Goal: Task Accomplishment & Management: Use online tool/utility

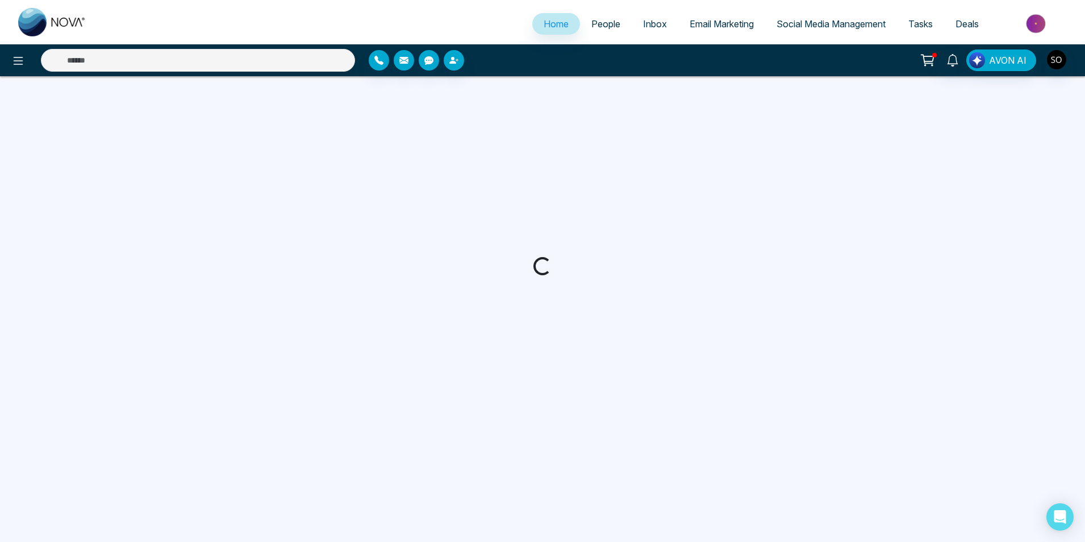
select select "*"
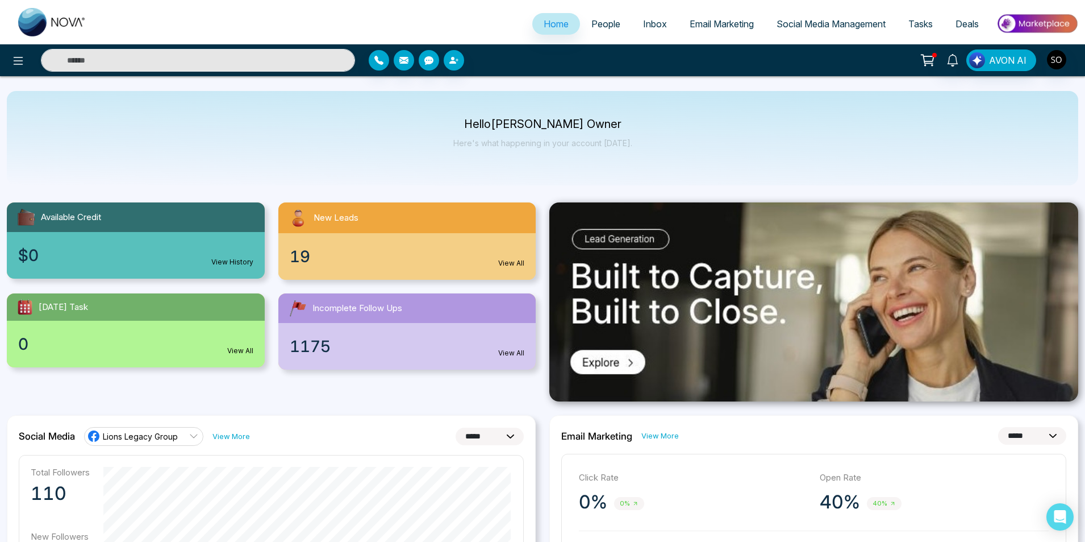
click at [598, 14] on link "People" at bounding box center [606, 24] width 52 height 22
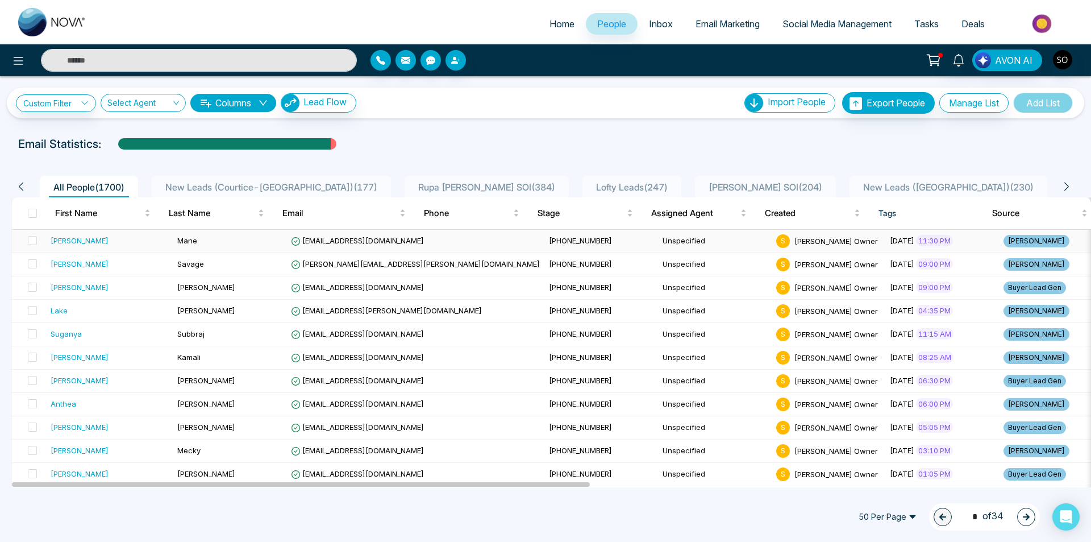
click at [64, 241] on div "[PERSON_NAME]" at bounding box center [80, 240] width 58 height 11
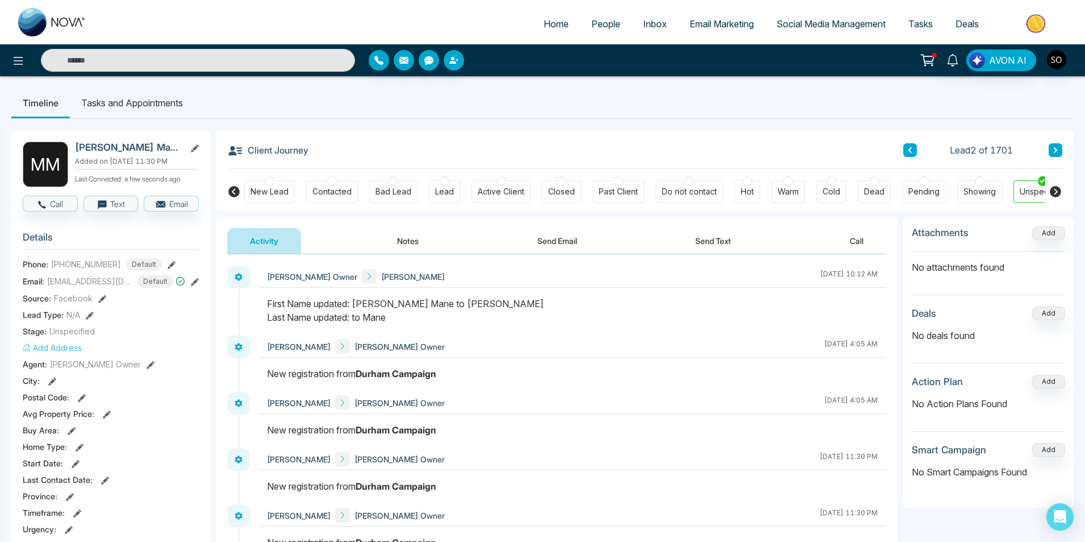
click at [414, 245] on button "Notes" at bounding box center [407, 241] width 67 height 26
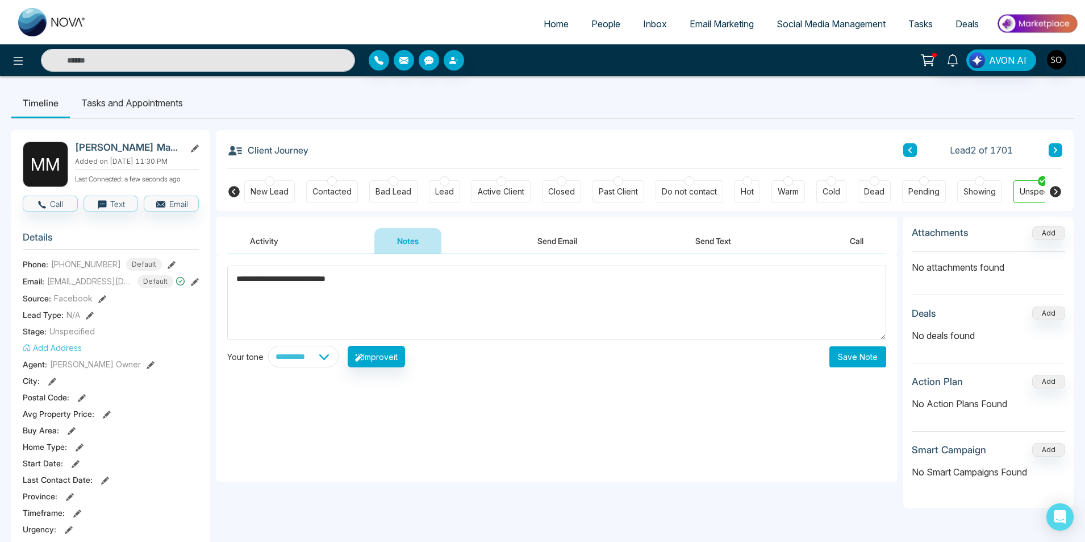
type textarea "**********"
click at [851, 347] on button "Save Note" at bounding box center [858, 356] width 57 height 21
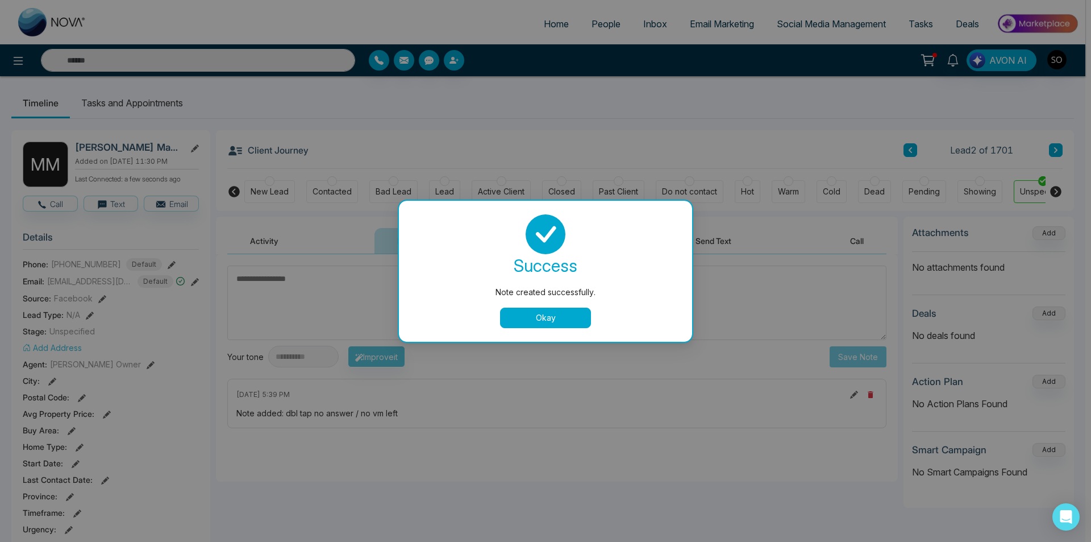
click at [524, 311] on button "Okay" at bounding box center [545, 317] width 91 height 20
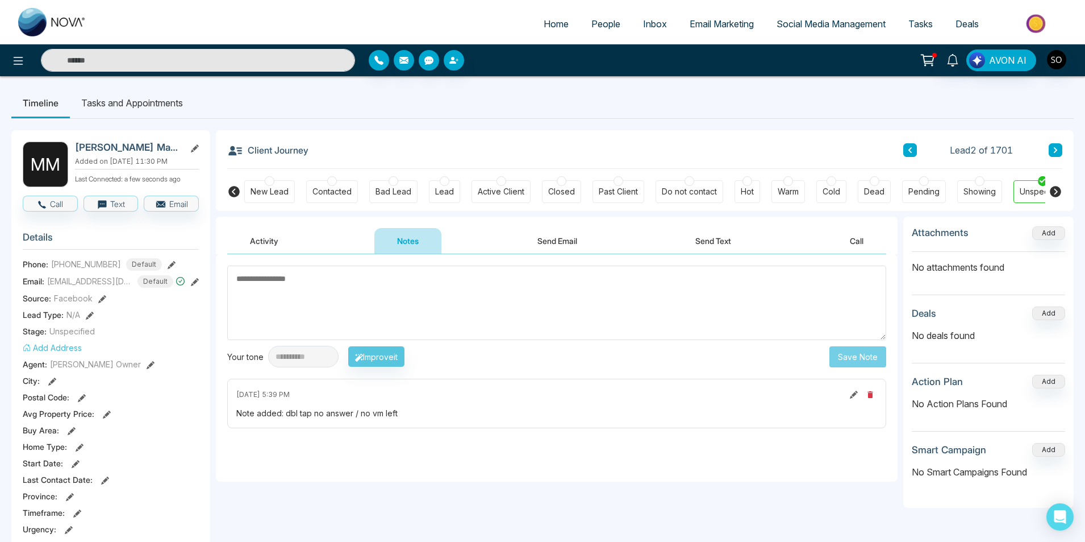
click at [601, 27] on span "People" at bounding box center [606, 23] width 29 height 11
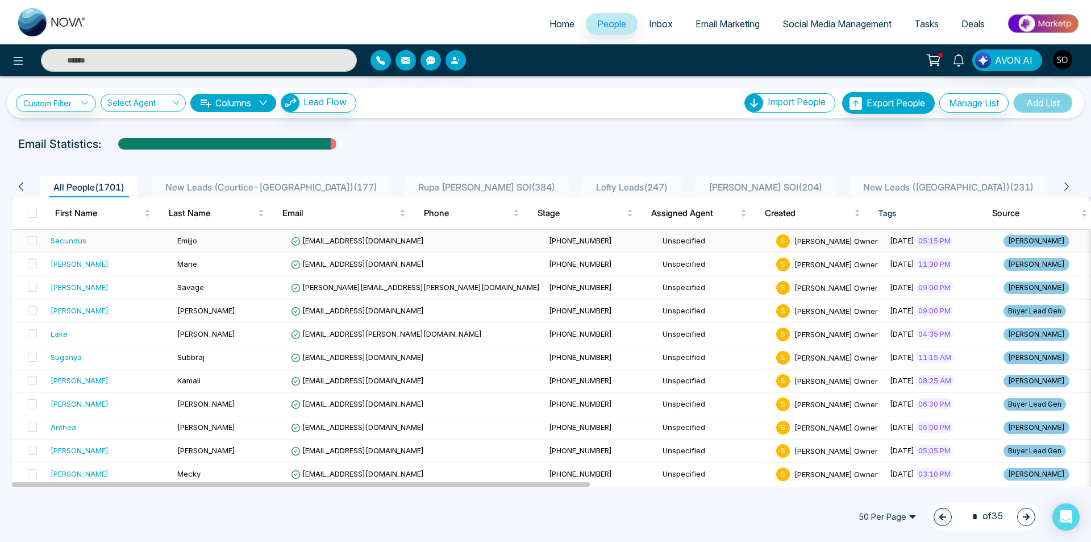
click at [115, 247] on td "Secundus" at bounding box center [109, 241] width 127 height 23
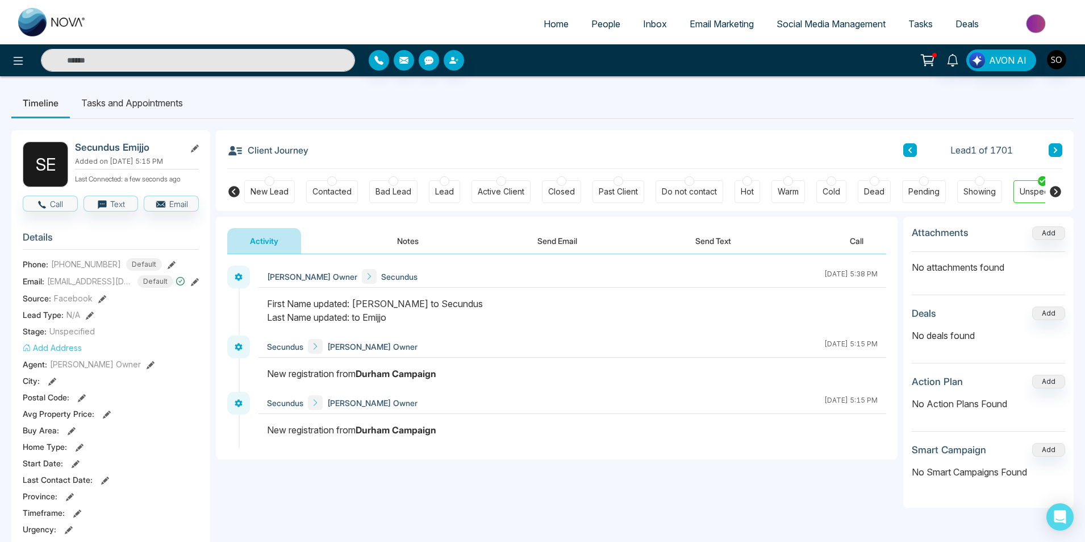
click at [592, 23] on span "People" at bounding box center [606, 23] width 29 height 11
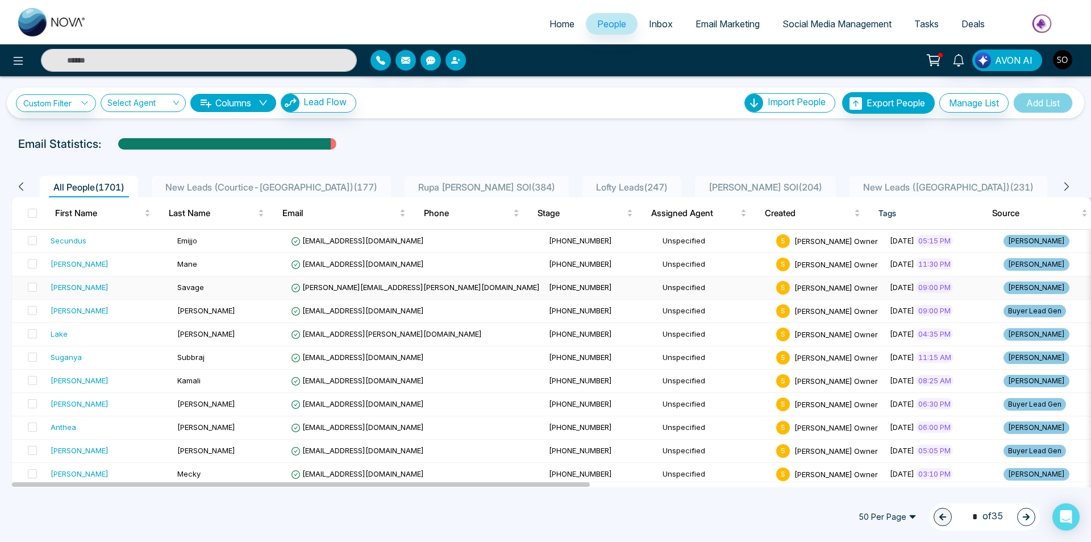
click at [76, 285] on div "[PERSON_NAME]" at bounding box center [110, 286] width 118 height 11
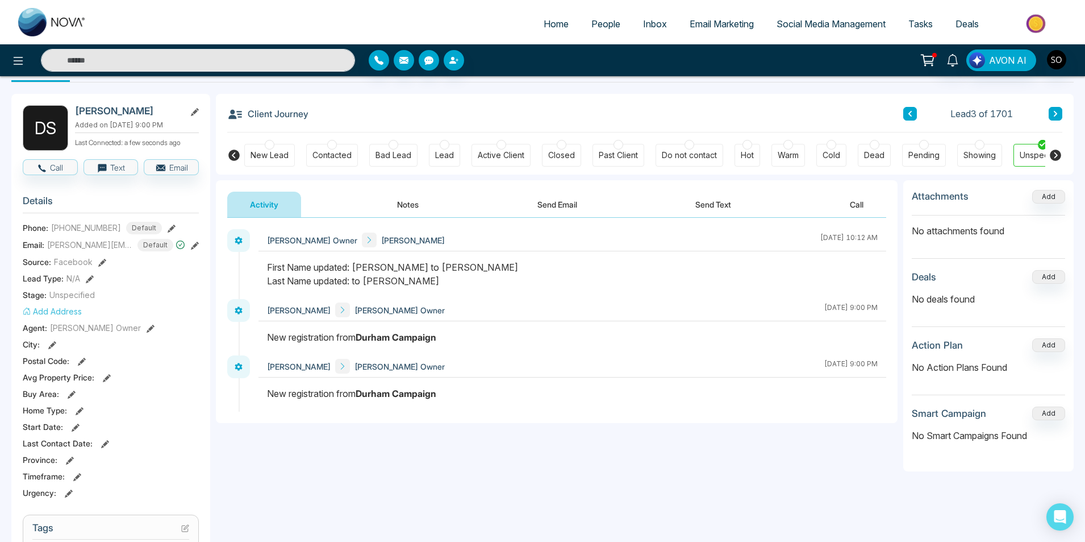
scroll to position [38, 0]
click at [393, 203] on button "Notes" at bounding box center [407, 203] width 67 height 26
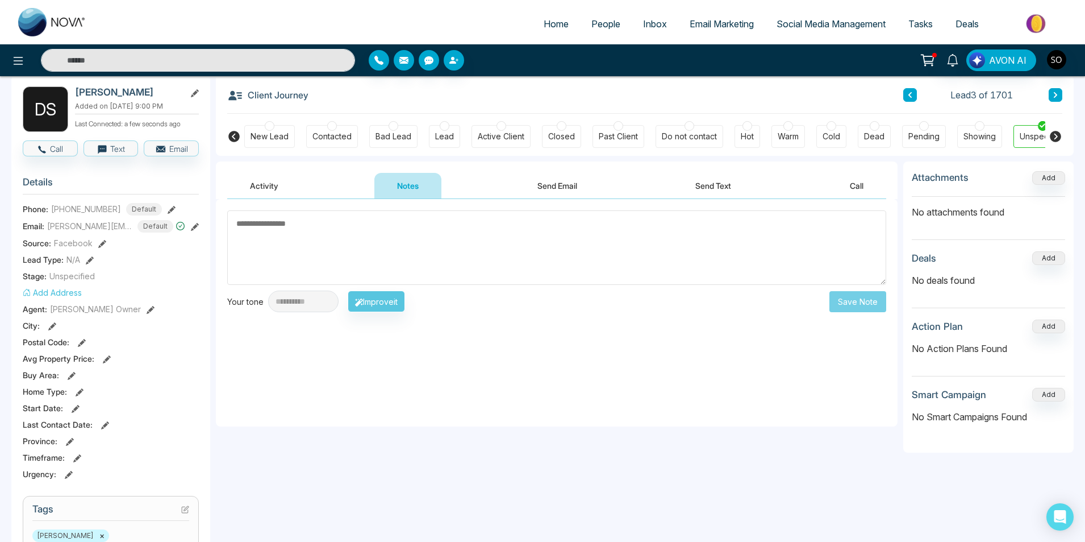
scroll to position [76, 0]
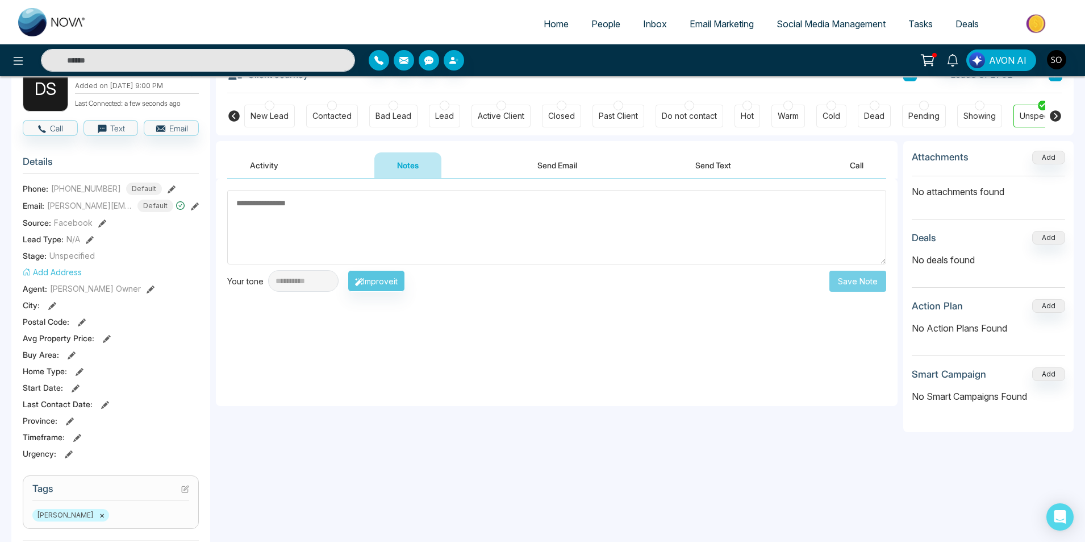
click at [390, 235] on textarea at bounding box center [556, 227] width 659 height 74
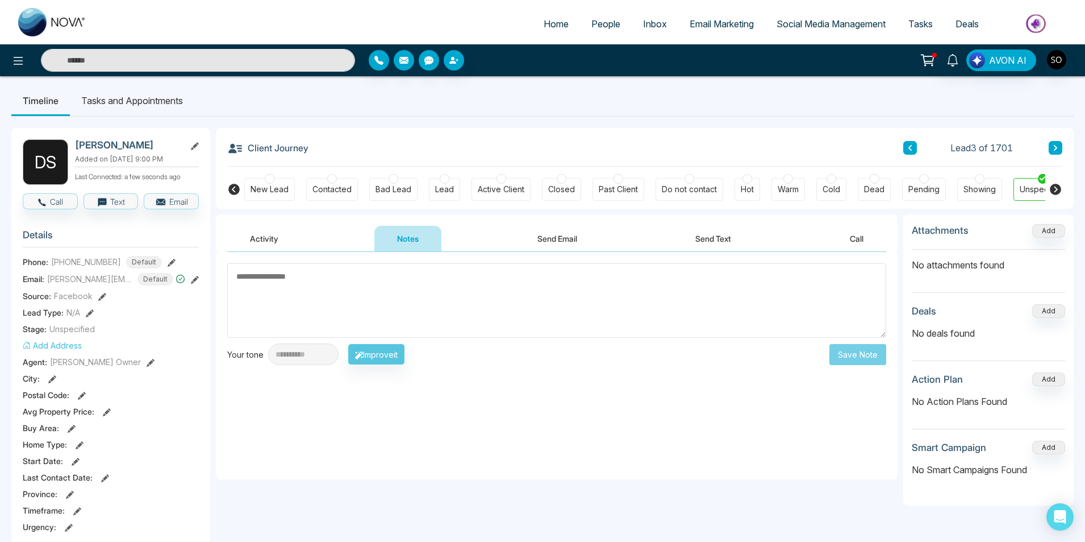
scroll to position [0, 0]
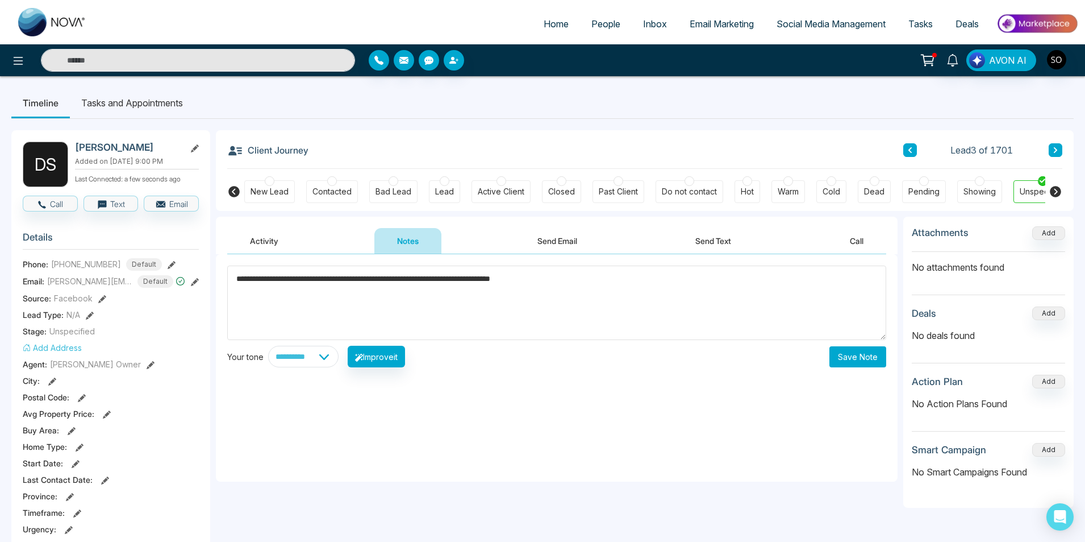
type textarea "**********"
click at [849, 352] on button "Save Note" at bounding box center [858, 356] width 57 height 21
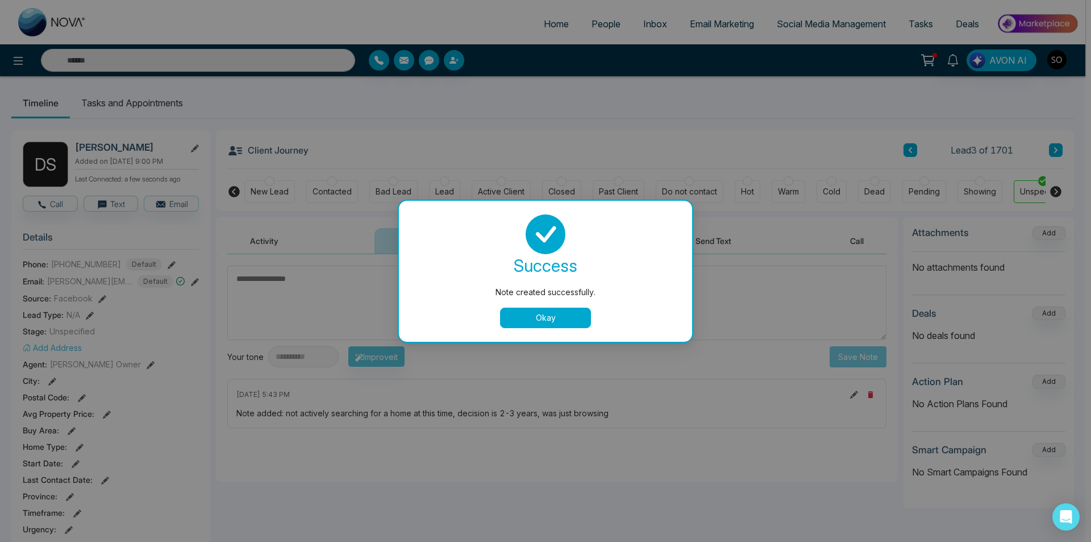
click at [522, 315] on button "Okay" at bounding box center [545, 317] width 91 height 20
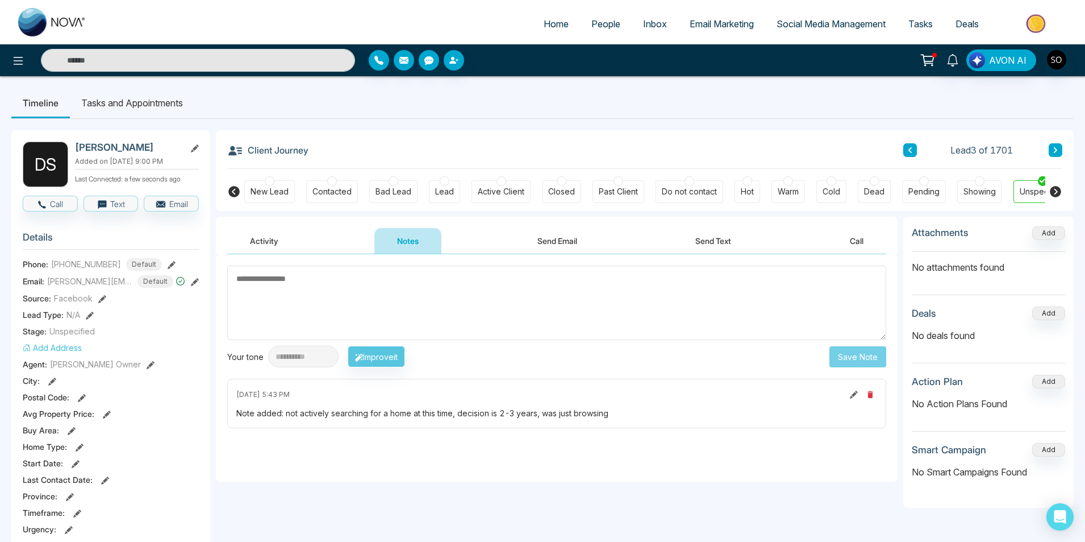
click at [1057, 152] on icon at bounding box center [1056, 150] width 6 height 7
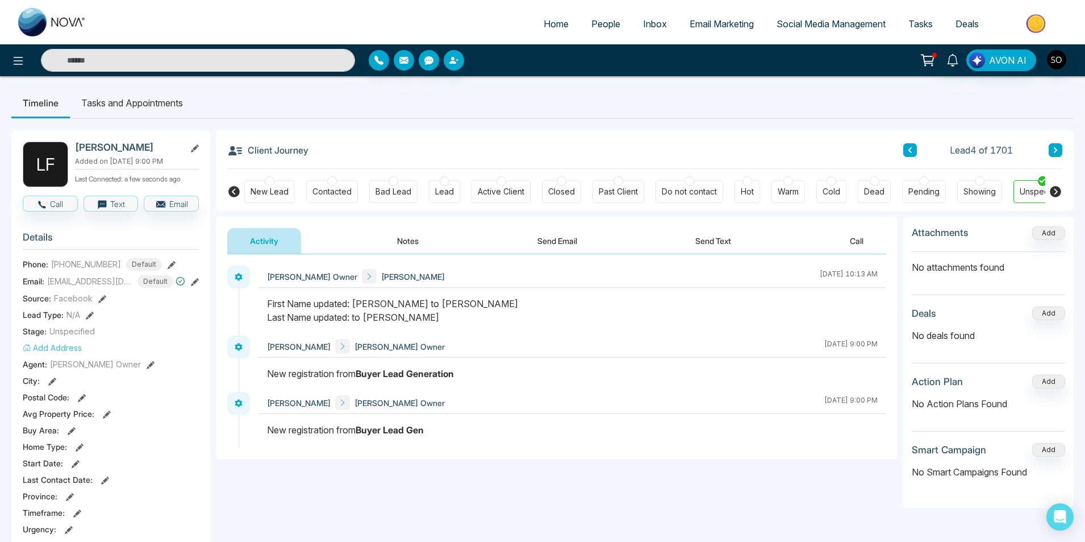
click at [411, 238] on button "Notes" at bounding box center [407, 241] width 67 height 26
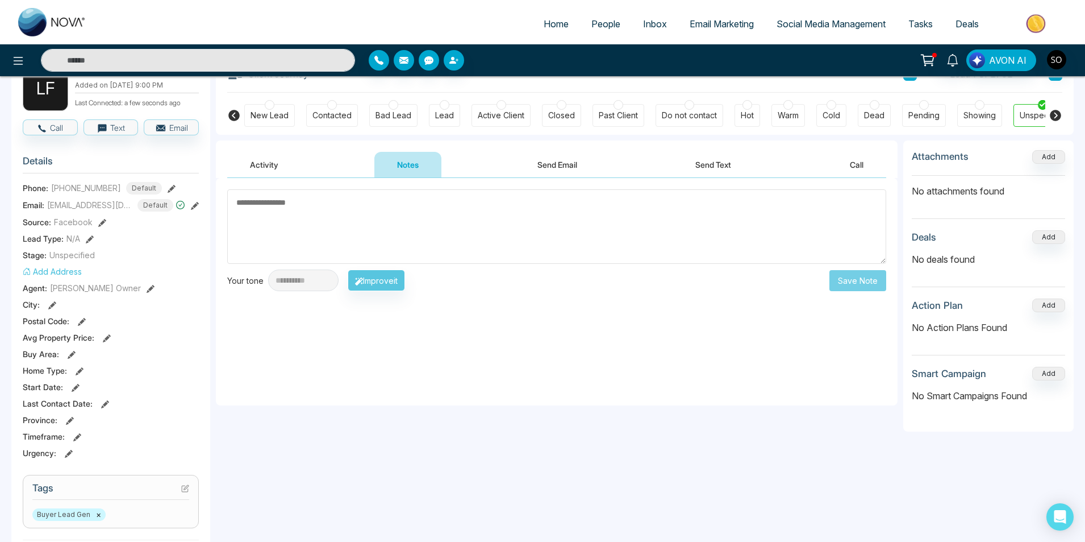
scroll to position [76, 0]
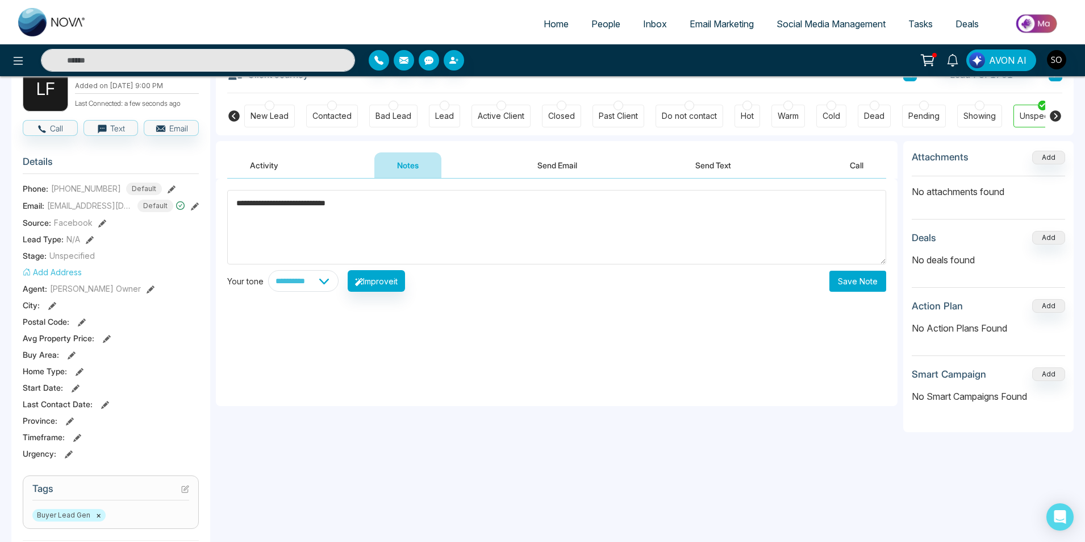
type textarea "**********"
click at [857, 285] on button "Save Note" at bounding box center [858, 280] width 57 height 21
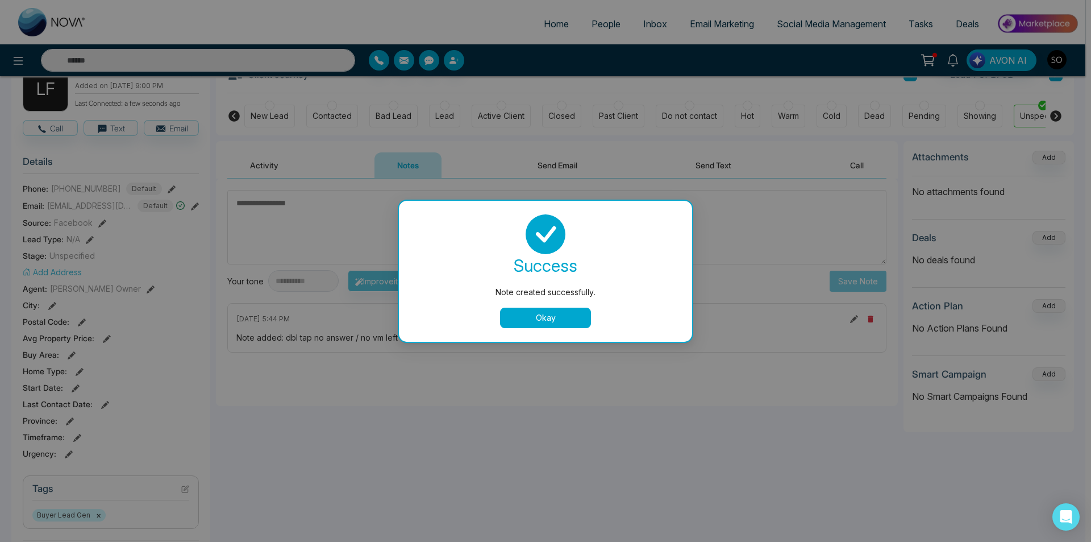
click at [534, 301] on div "success Note created successfully. Okay" at bounding box center [546, 271] width 266 height 114
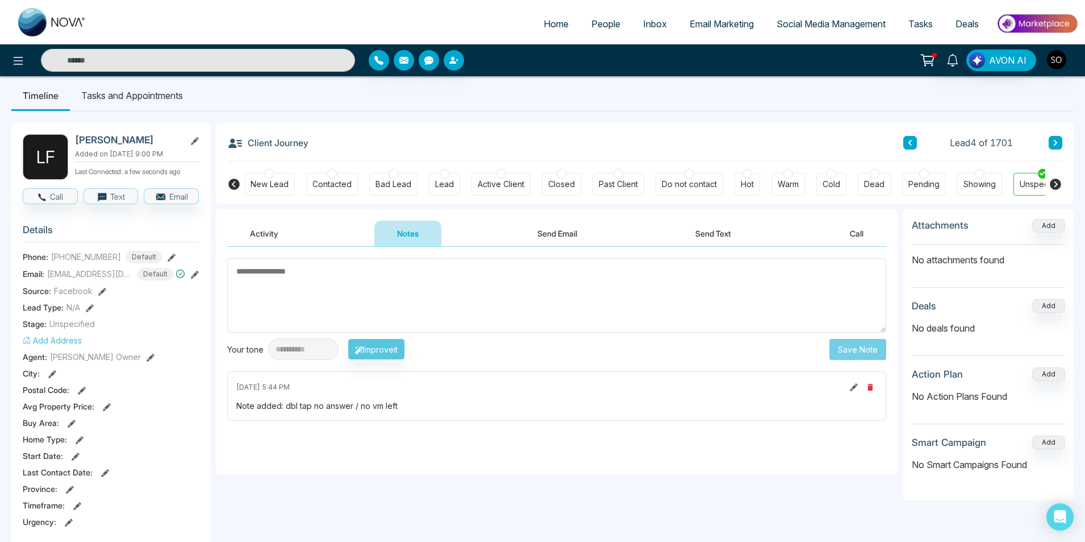
scroll to position [0, 0]
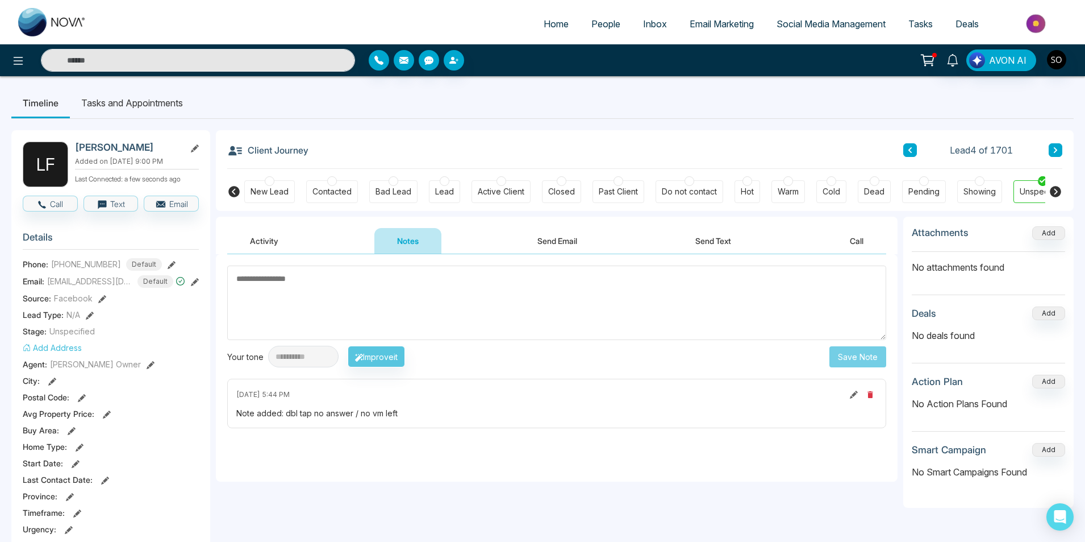
click at [1051, 145] on button at bounding box center [1056, 150] width 14 height 14
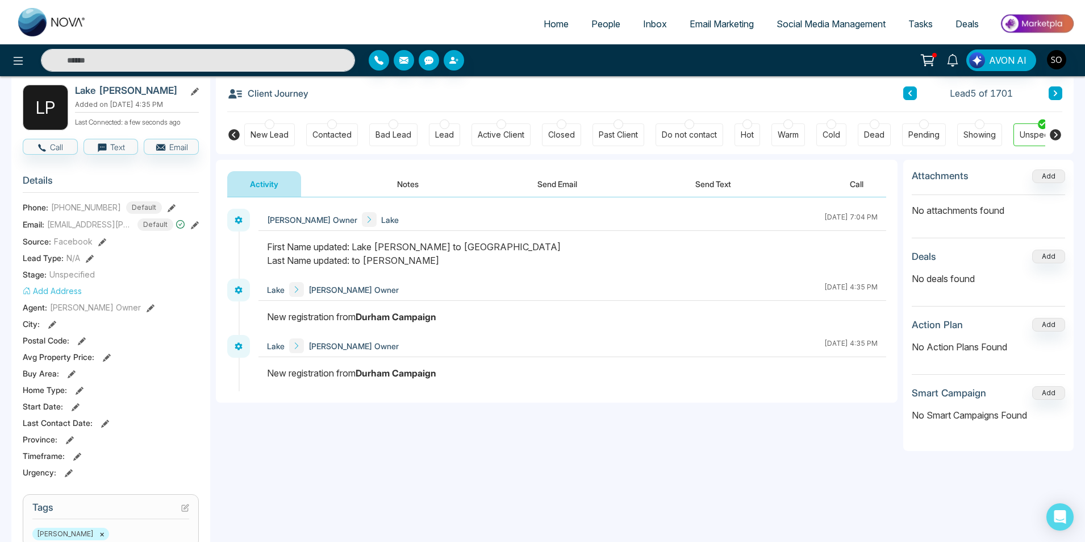
scroll to position [38, 0]
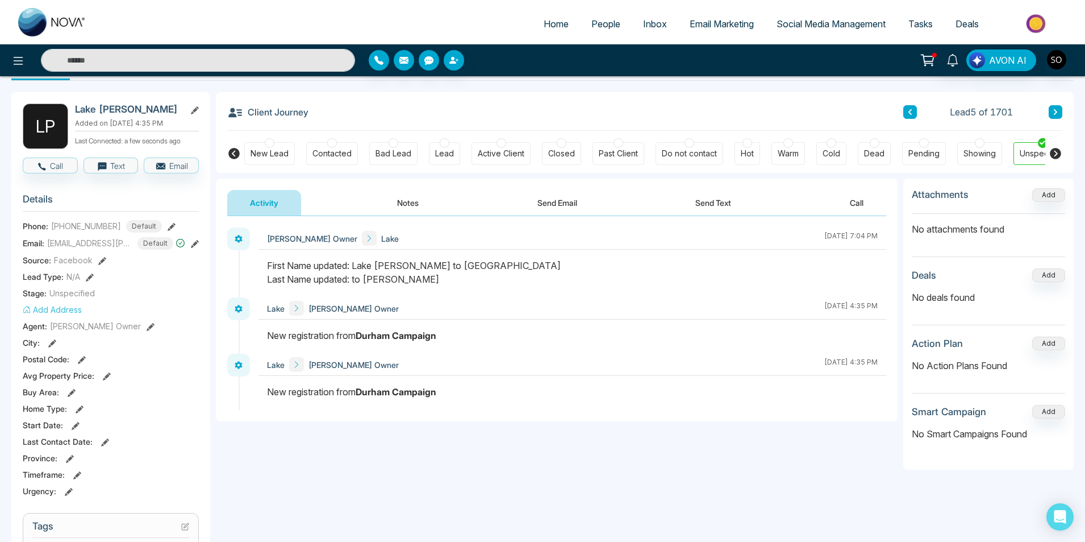
click at [398, 204] on button "Notes" at bounding box center [407, 203] width 67 height 26
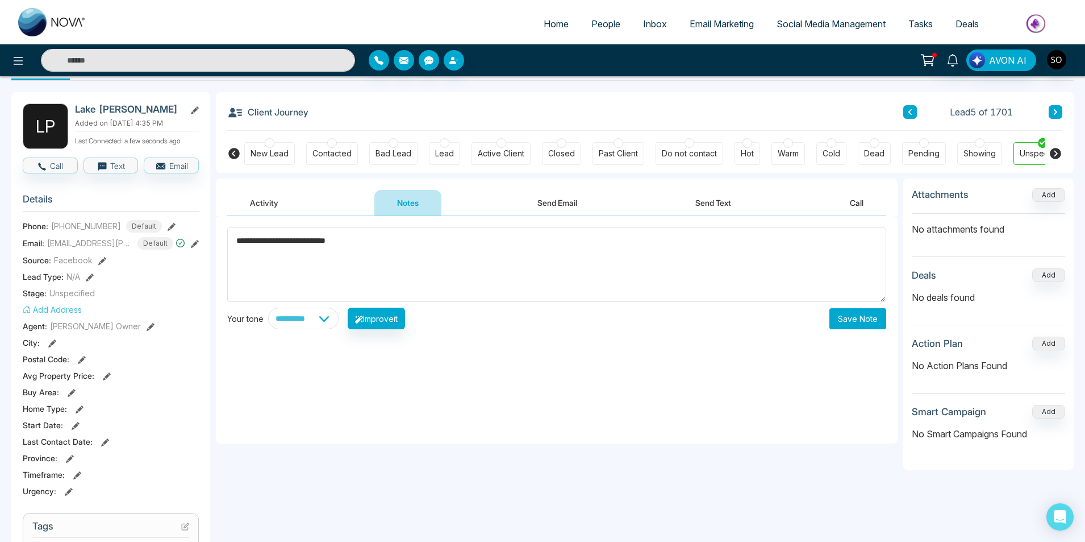
type textarea "**********"
click at [857, 325] on button "Save Note" at bounding box center [858, 318] width 57 height 21
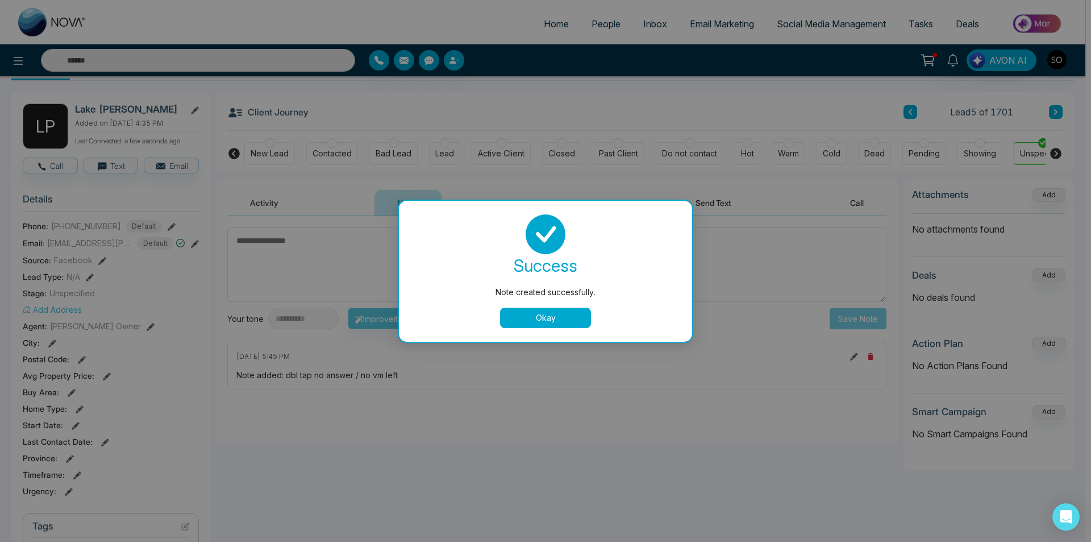
click at [527, 310] on button "Okay" at bounding box center [545, 317] width 91 height 20
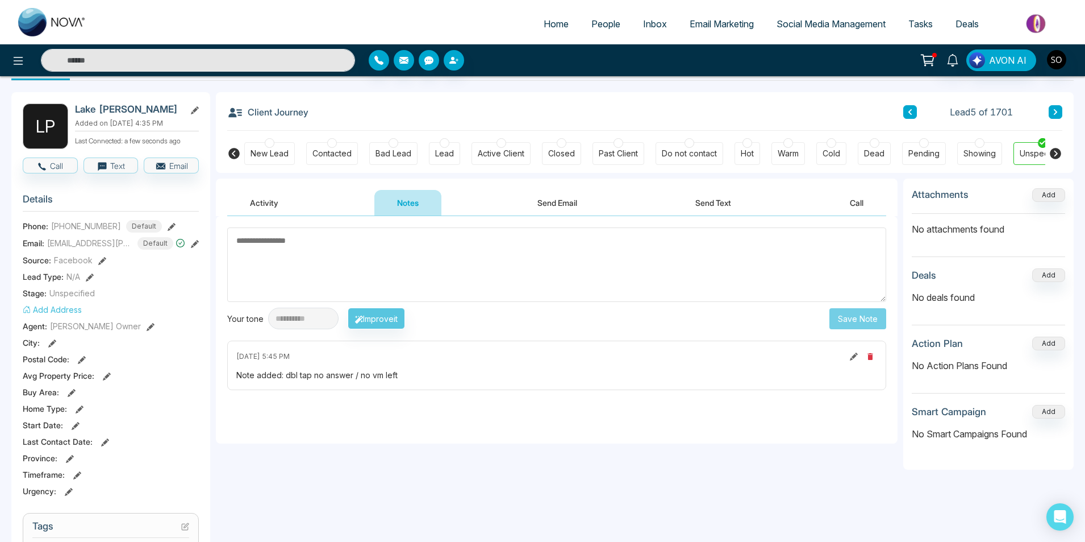
click at [1052, 109] on button at bounding box center [1056, 112] width 14 height 14
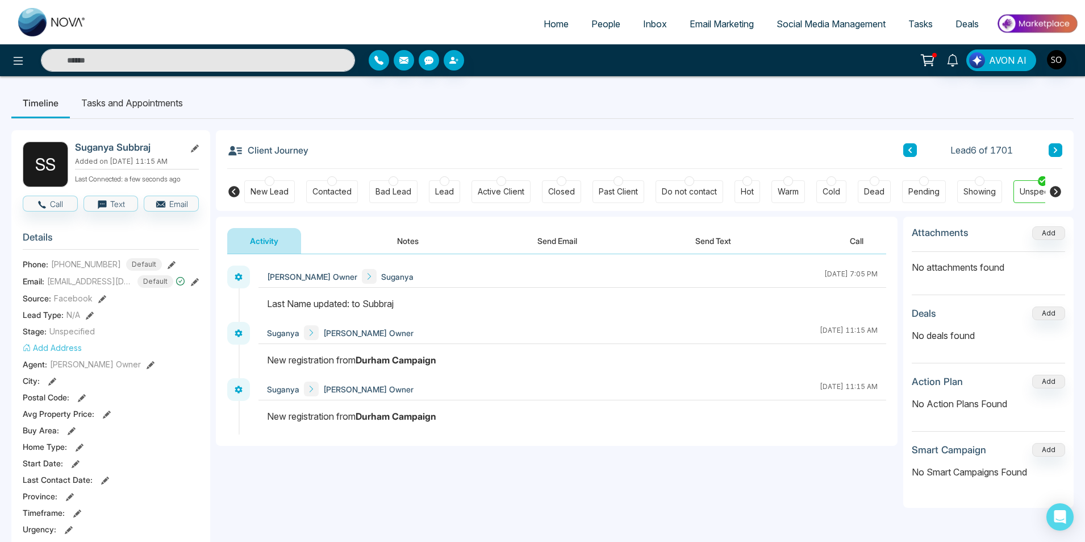
click at [403, 236] on button "Notes" at bounding box center [407, 241] width 67 height 26
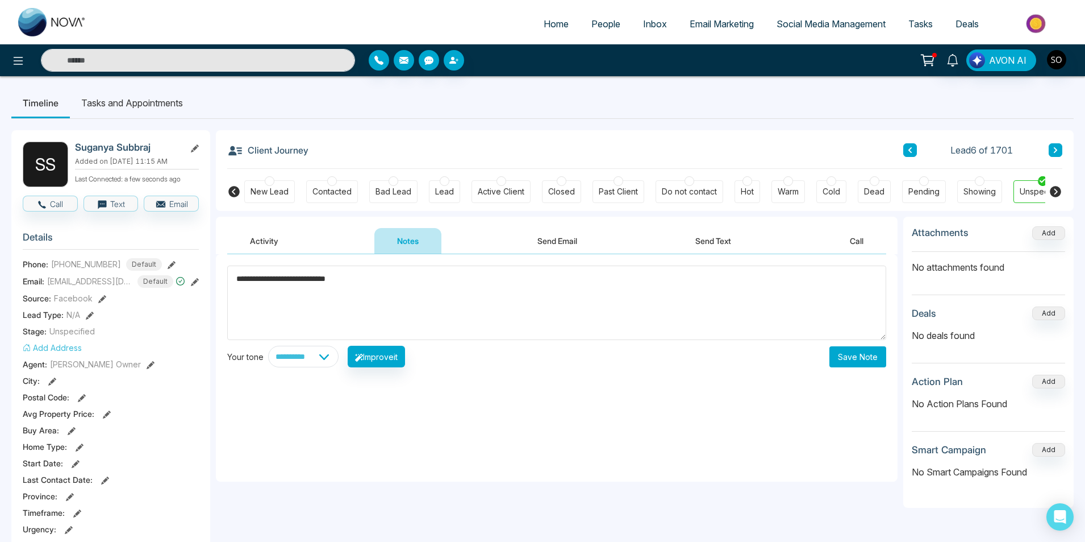
type textarea "**********"
click at [868, 355] on button "Save Note" at bounding box center [858, 356] width 57 height 21
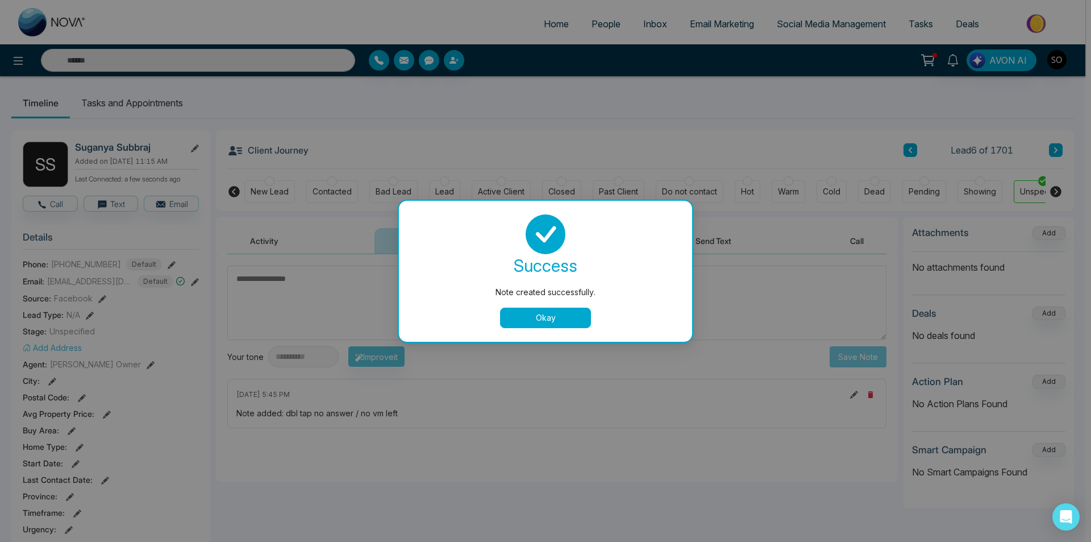
click at [540, 327] on button "Okay" at bounding box center [545, 317] width 91 height 20
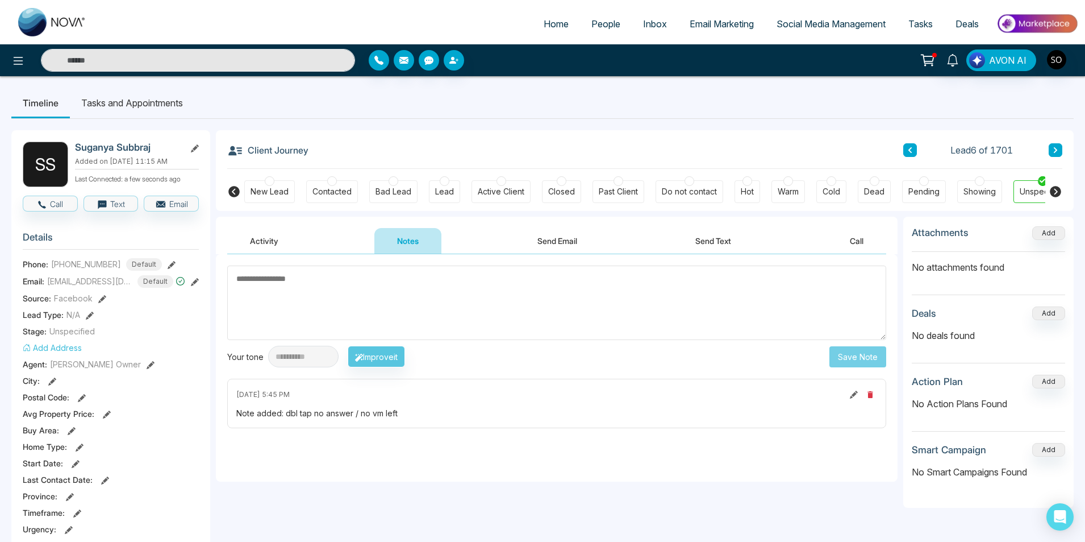
click at [1056, 147] on icon at bounding box center [1056, 150] width 6 height 7
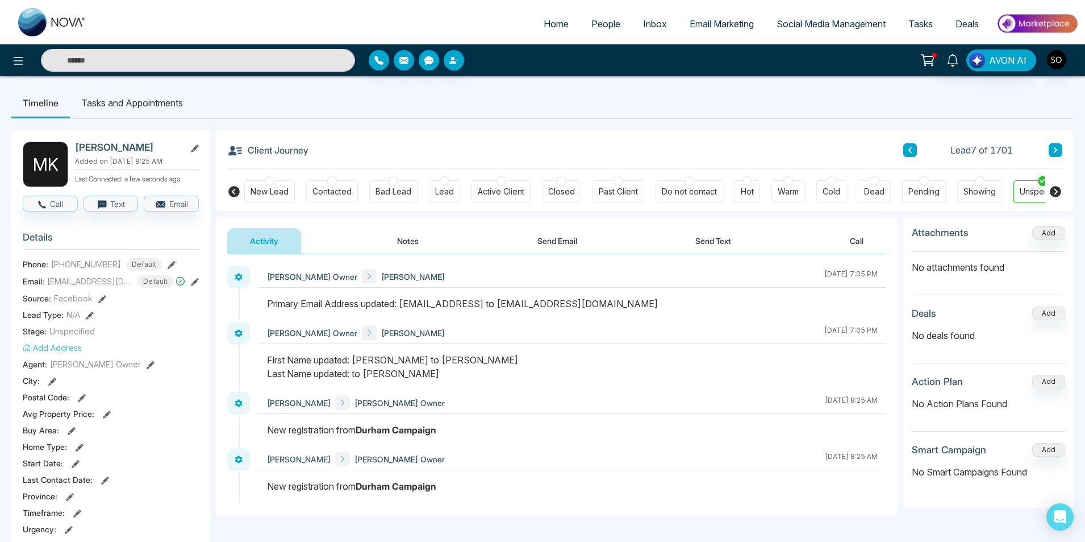
click at [404, 240] on button "Notes" at bounding box center [407, 241] width 67 height 26
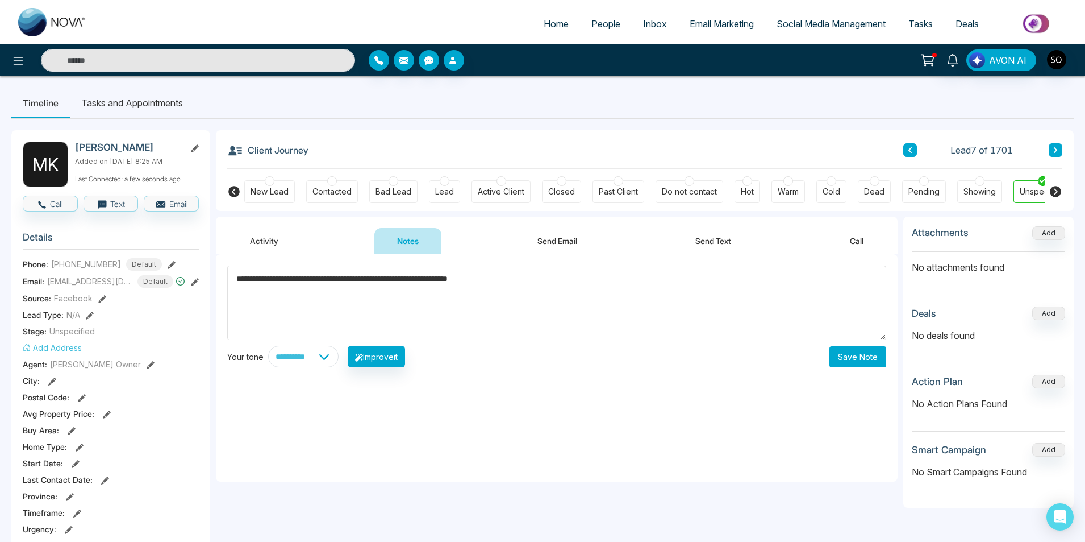
type textarea "**********"
click at [849, 363] on button "Save Note" at bounding box center [858, 356] width 57 height 21
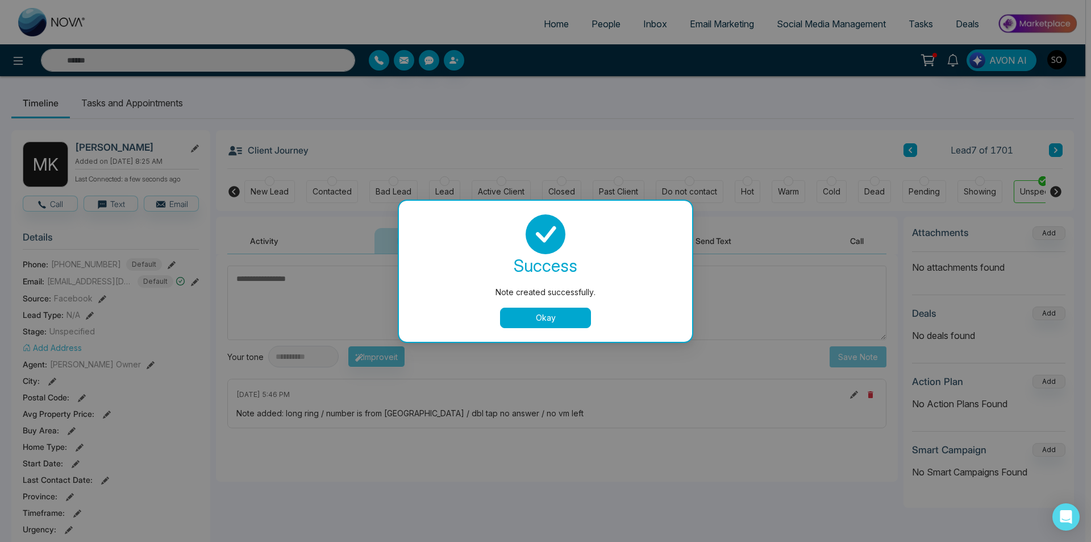
click at [538, 318] on button "Okay" at bounding box center [545, 317] width 91 height 20
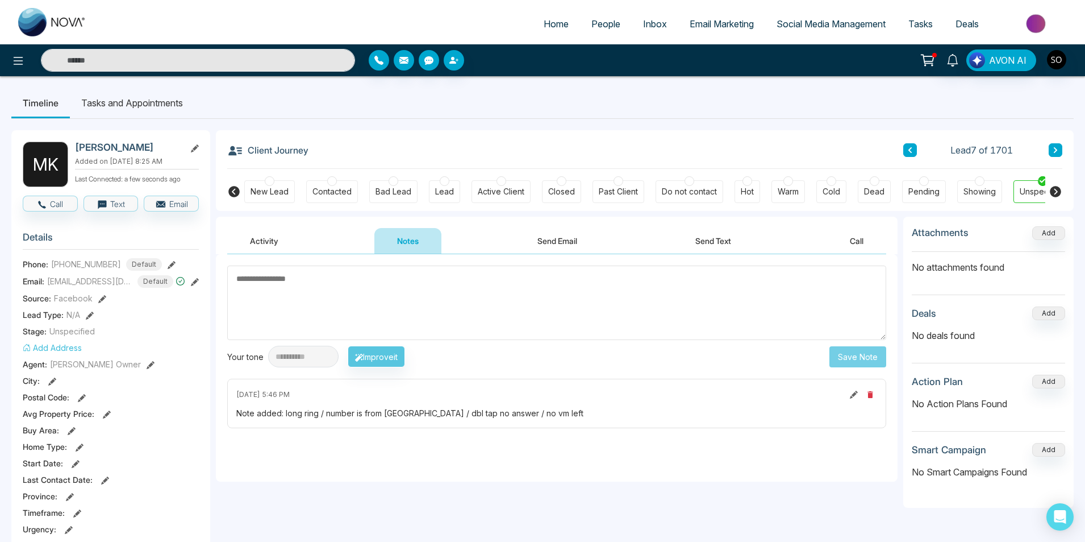
click at [1051, 152] on button at bounding box center [1056, 150] width 14 height 14
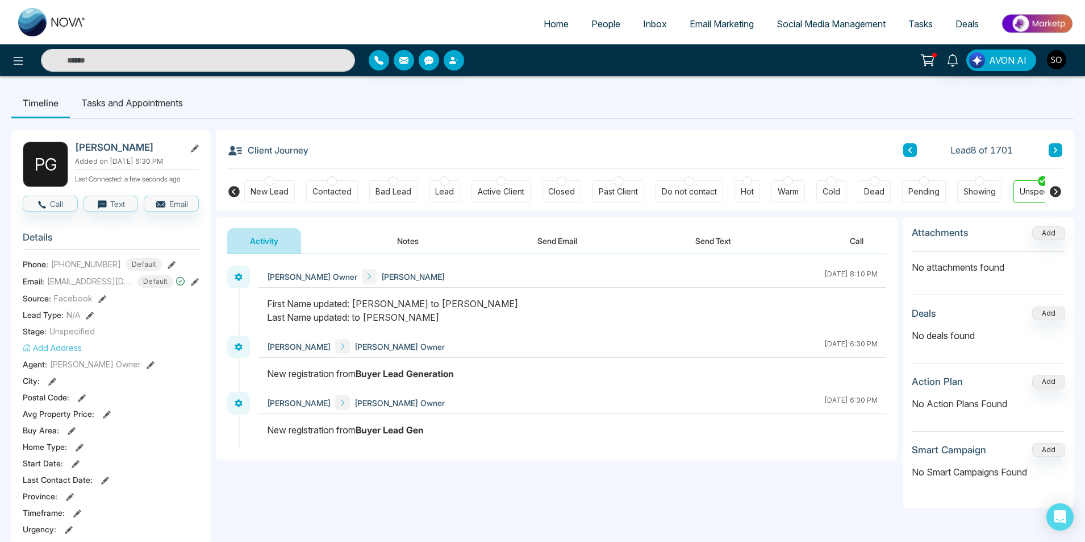
click at [386, 240] on button "Notes" at bounding box center [407, 241] width 67 height 26
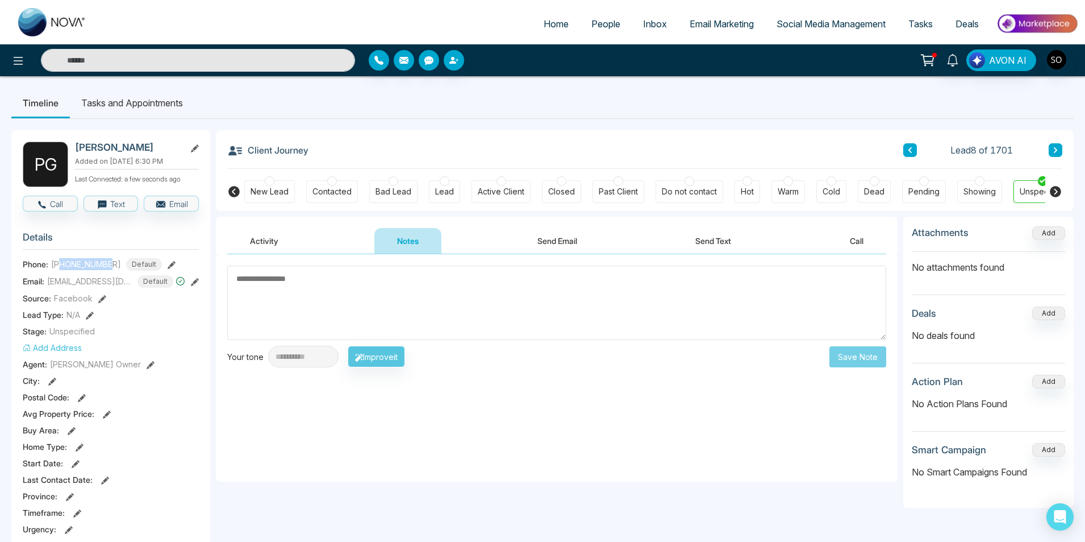
drag, startPoint x: 111, startPoint y: 266, endPoint x: 61, endPoint y: 265, distance: 49.4
click at [61, 265] on span "[PHONE_NUMBER]" at bounding box center [86, 264] width 70 height 12
copy span "9052614454"
click at [90, 261] on span "[PHONE_NUMBER]" at bounding box center [86, 264] width 70 height 12
click at [411, 301] on textarea at bounding box center [556, 302] width 659 height 74
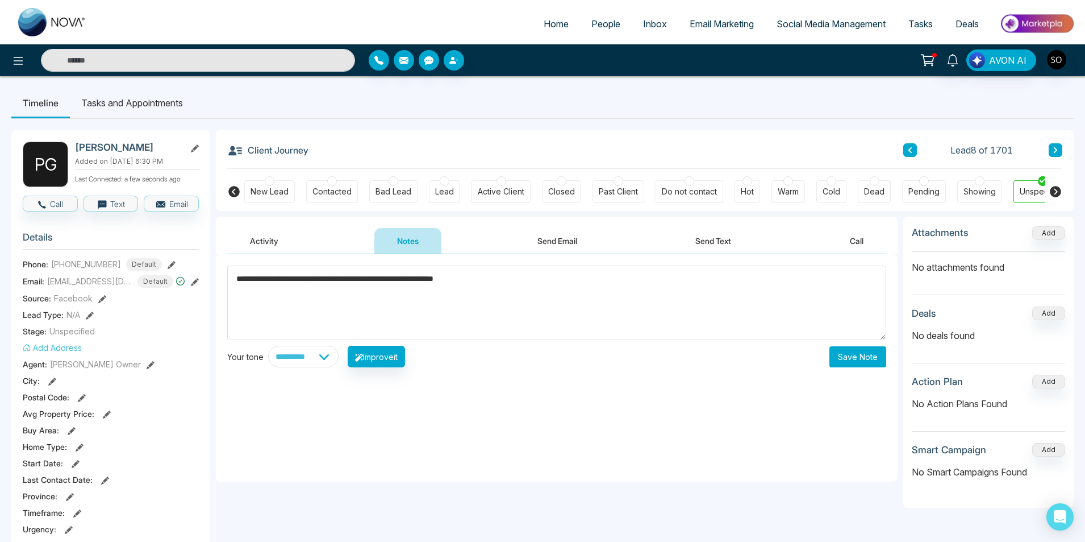
type textarea "**********"
click at [861, 359] on button "Save Note" at bounding box center [858, 356] width 57 height 21
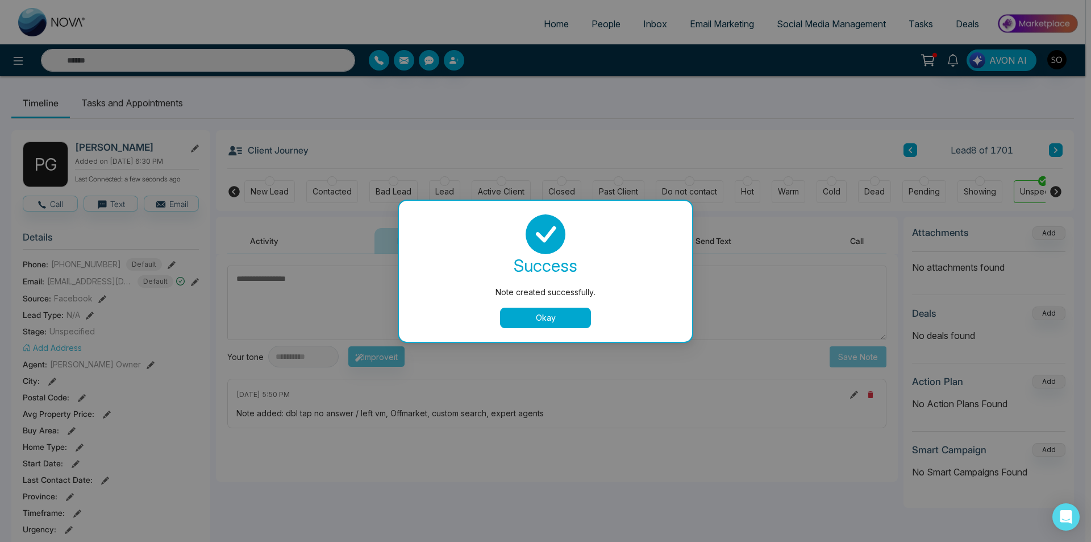
click at [541, 313] on button "Okay" at bounding box center [545, 317] width 91 height 20
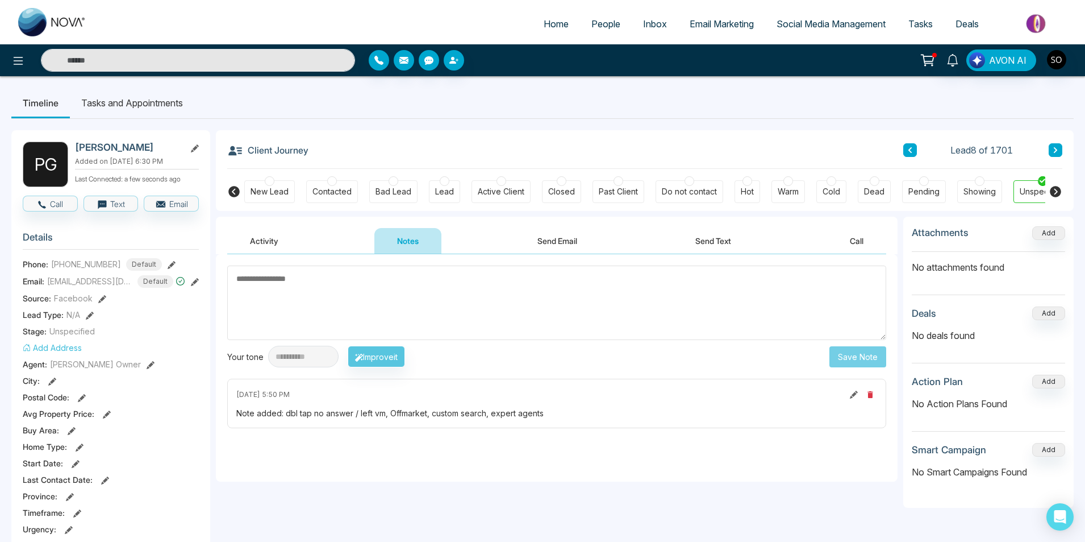
click at [1055, 149] on icon at bounding box center [1056, 150] width 6 height 7
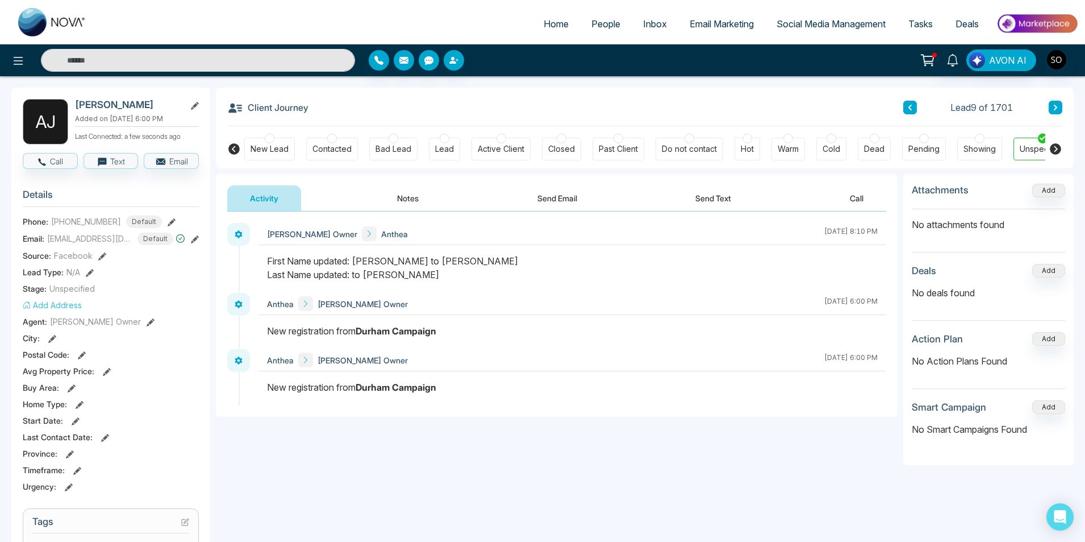
scroll to position [38, 0]
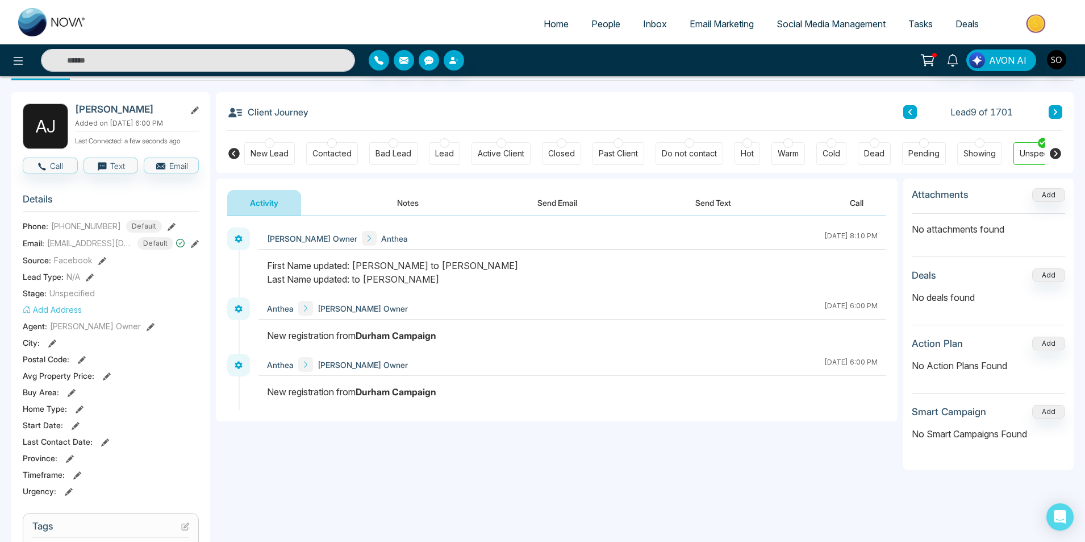
click at [392, 197] on button "Notes" at bounding box center [407, 203] width 67 height 26
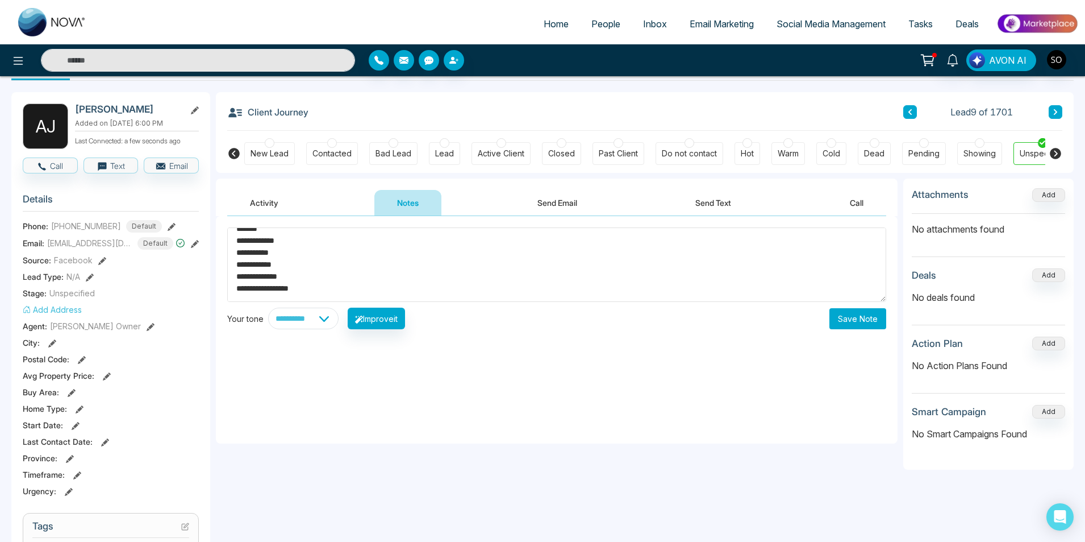
scroll to position [60, 0]
click at [292, 264] on textarea "**********" at bounding box center [556, 264] width 659 height 74
click at [315, 273] on textarea "**********" at bounding box center [556, 264] width 659 height 74
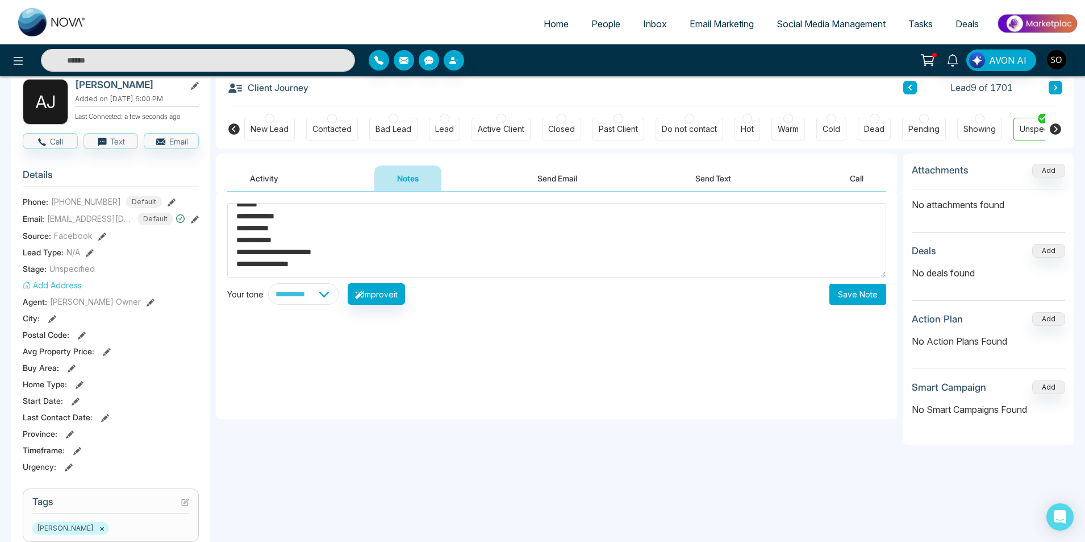
scroll to position [76, 0]
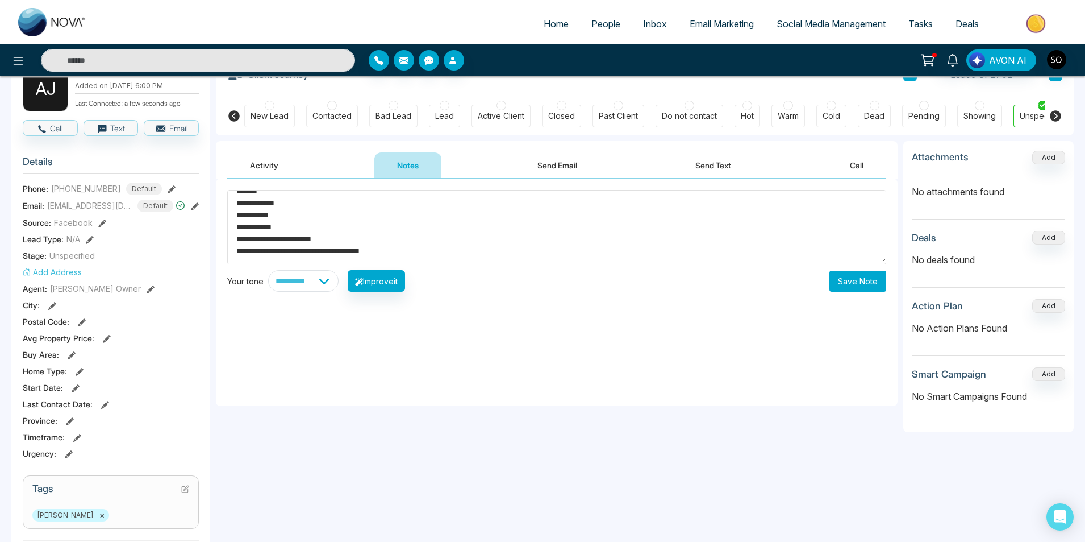
click at [305, 239] on textarea "**********" at bounding box center [556, 227] width 659 height 74
click at [588, 253] on textarea "**********" at bounding box center [556, 227] width 659 height 74
drag, startPoint x: 236, startPoint y: 206, endPoint x: 418, endPoint y: 241, distance: 185.8
click at [418, 241] on textarea "**********" at bounding box center [556, 227] width 659 height 74
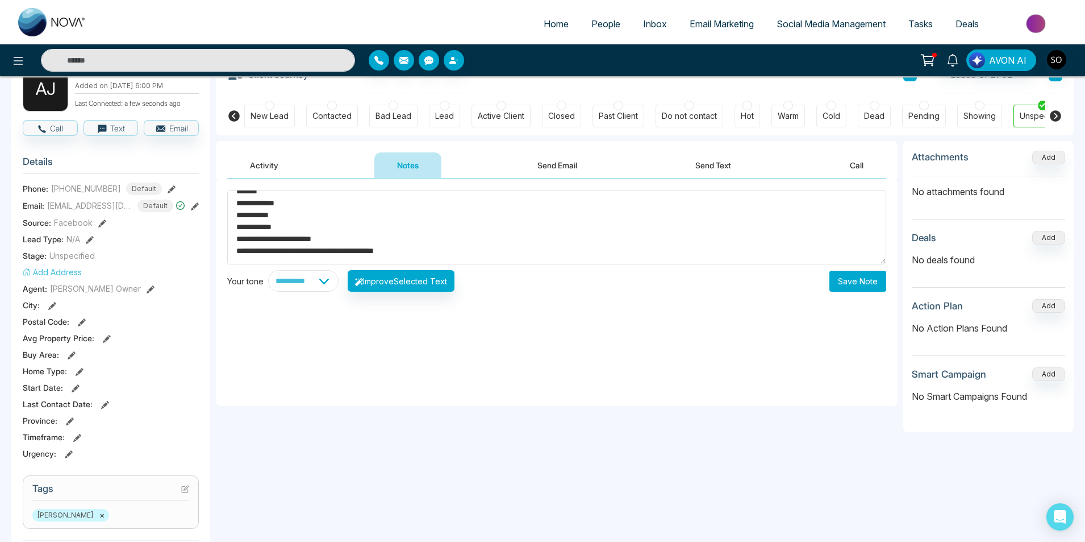
click at [440, 236] on textarea "**********" at bounding box center [556, 227] width 659 height 74
type textarea "**********"
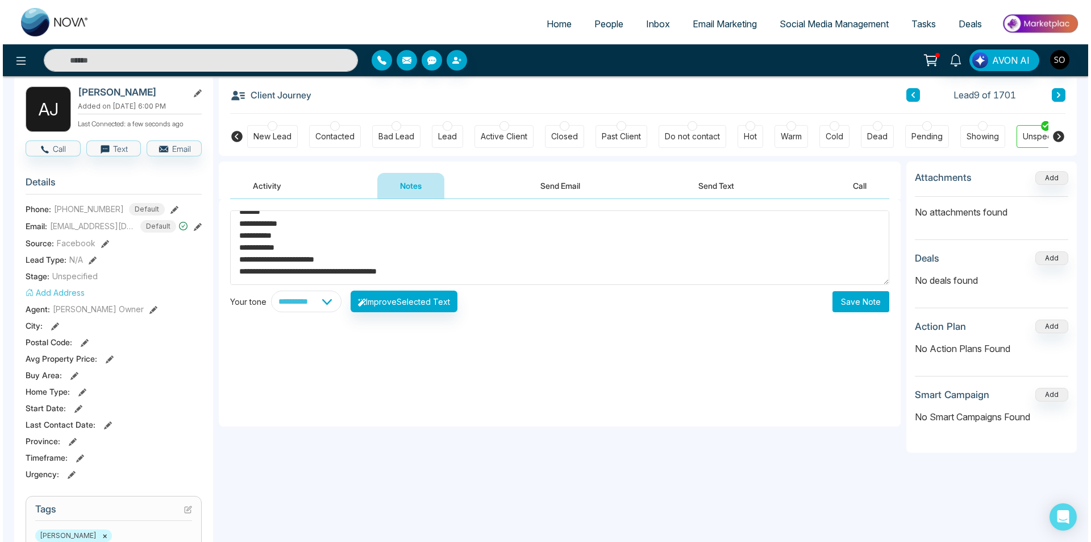
scroll to position [38, 0]
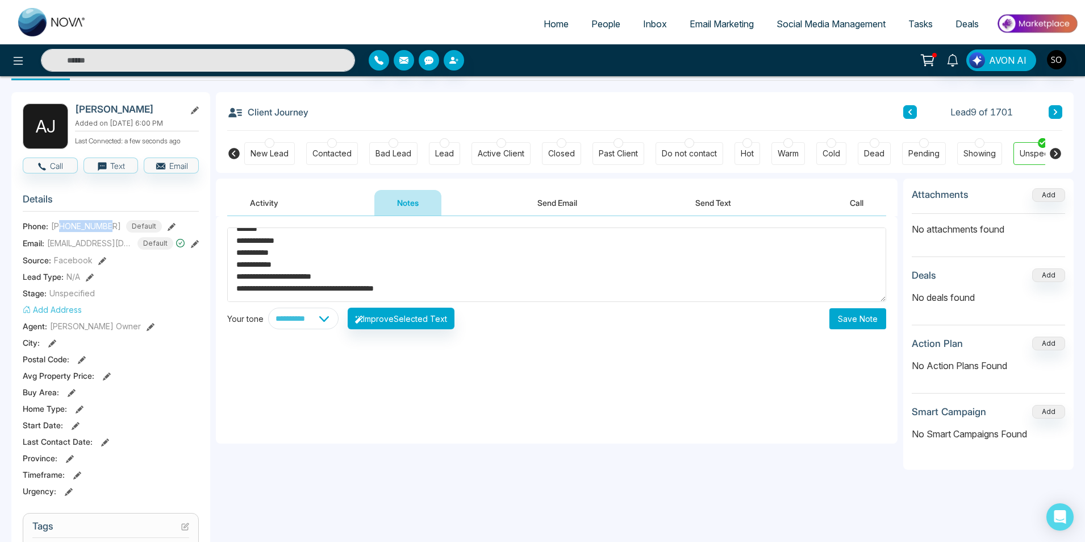
drag, startPoint x: 62, startPoint y: 224, endPoint x: 111, endPoint y: 224, distance: 48.9
click at [111, 224] on span "[PHONE_NUMBER]" at bounding box center [86, 226] width 70 height 12
copy span "6478914715"
click at [844, 313] on button "Save Note" at bounding box center [858, 318] width 57 height 21
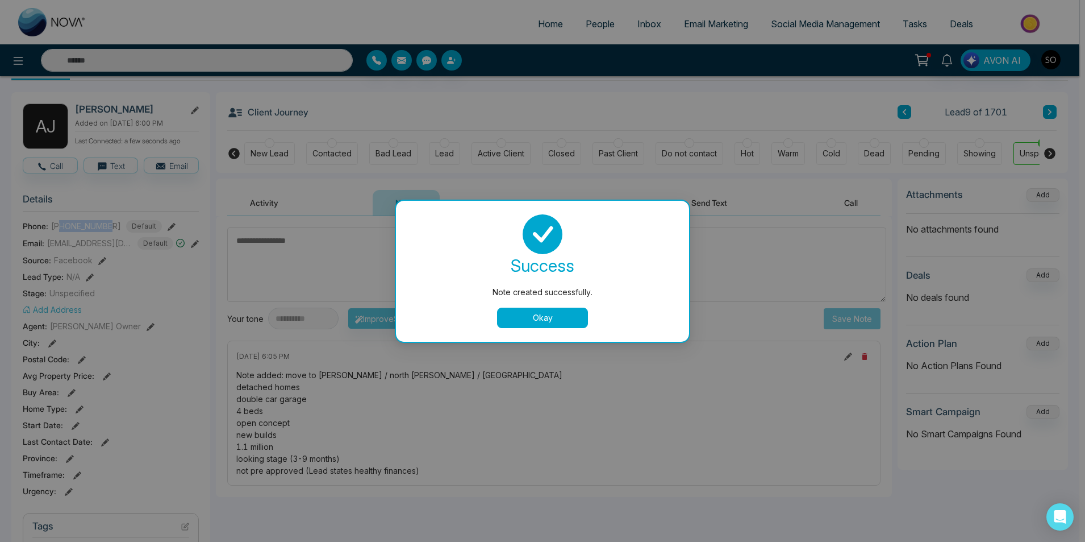
scroll to position [0, 0]
click at [561, 316] on button "Okay" at bounding box center [545, 317] width 91 height 20
